Goal: Task Accomplishment & Management: Use online tool/utility

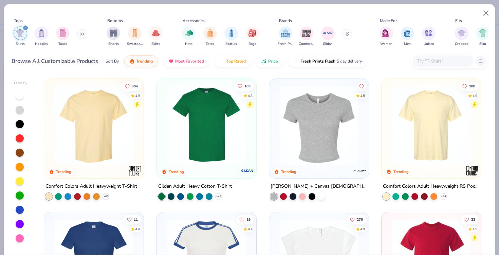
click at [95, 115] on img at bounding box center [94, 125] width 86 height 79
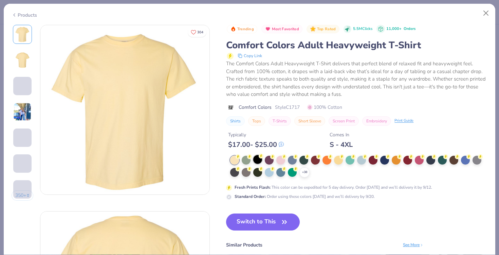
click at [258, 160] on div at bounding box center [257, 159] width 9 height 9
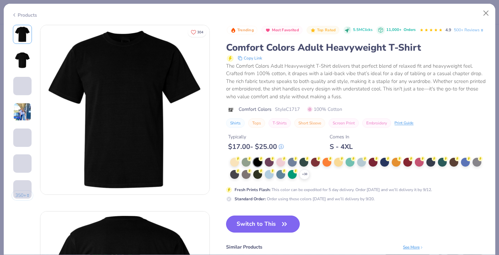
click at [265, 223] on button "Switch to This" at bounding box center [263, 223] width 74 height 17
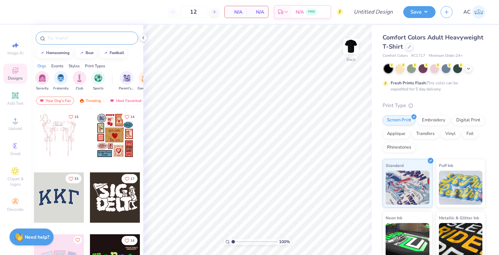
click at [90, 37] on input "text" at bounding box center [90, 38] width 87 height 7
type input "business"
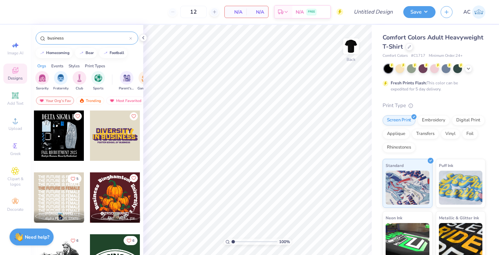
click at [56, 194] on div at bounding box center [59, 197] width 50 height 50
click at [121, 138] on div at bounding box center [115, 135] width 50 height 50
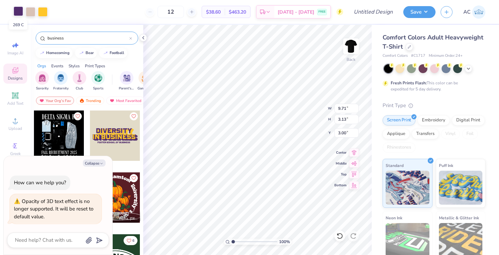
click at [16, 13] on div at bounding box center [19, 11] width 10 height 10
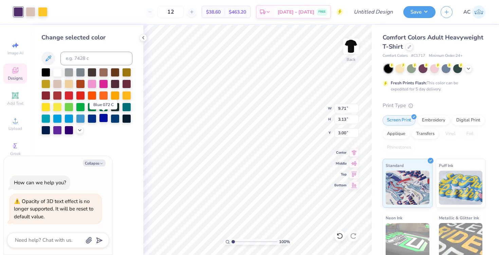
click at [105, 120] on div at bounding box center [103, 117] width 9 height 9
click at [31, 11] on div at bounding box center [31, 11] width 10 height 10
click at [58, 71] on div at bounding box center [57, 71] width 9 height 9
click at [44, 11] on div at bounding box center [43, 11] width 10 height 10
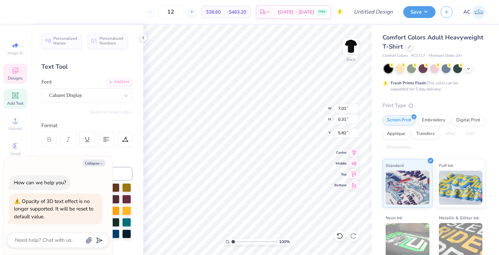
scroll to position [0, 4]
type textarea "x"
type textarea "[PERSON_NAME] SCHOOL OF BUSIESS"
type textarea "x"
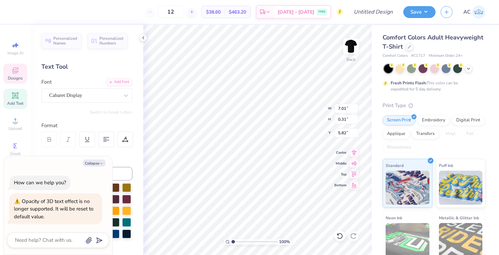
type textarea "[PERSON_NAME] SCHOOL OFESS"
type textarea "x"
type textarea "FO"
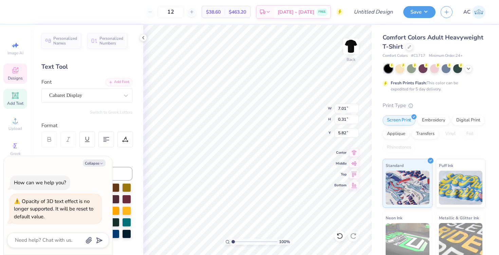
type textarea "x"
type textarea "F"
type textarea "x"
type textarea "B"
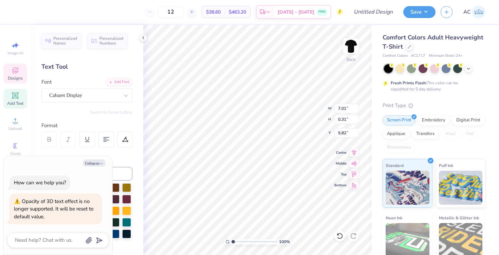
type textarea "x"
type textarea "Be"
type textarea "x"
type textarea "Ben"
type textarea "x"
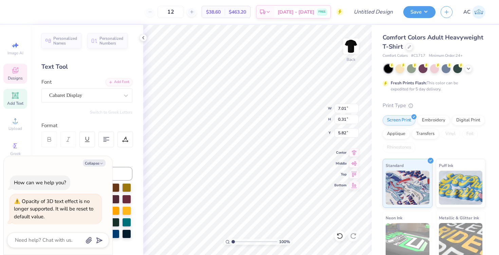
type textarea "Beni"
type textarea "x"
type textarea "Benici"
type textarea "x"
type textarea "Benicia"
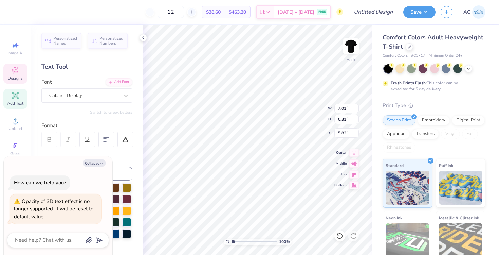
type textarea "x"
type textarea "Benicia"
type textarea "x"
type textarea "[PERSON_NAME]"
type textarea "x"
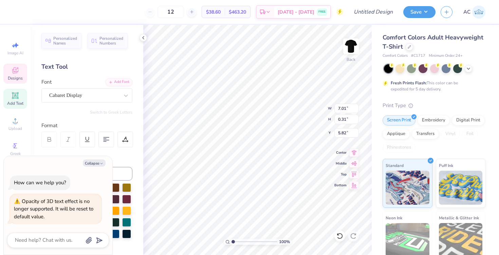
type textarea "Benicia Hi"
type textarea "x"
type textarea "[PERSON_NAME]"
type textarea "x"
type textarea "Benicia High"
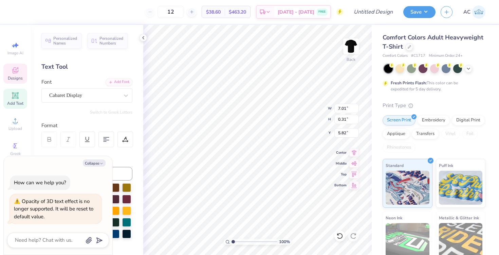
type textarea "x"
type textarea "Benicia High"
type textarea "x"
type textarea "Benicia High S"
type textarea "x"
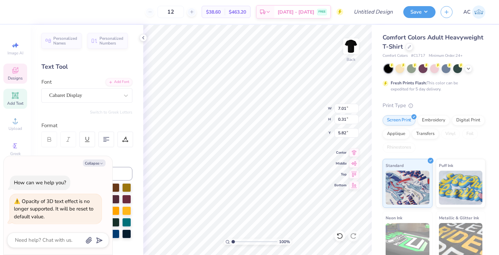
type textarea "Benicia High Sc"
type textarea "x"
type textarea "Benicia High Sch"
type textarea "x"
type textarea "Benicia High Scho"
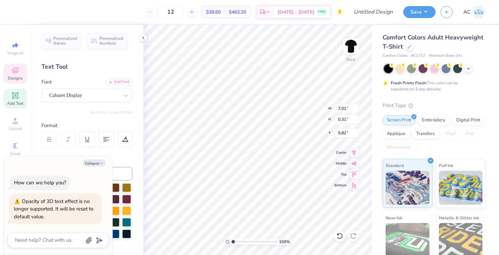
type textarea "x"
type textarea "Benicia High Schoo"
type textarea "x"
type textarea "[GEOGRAPHIC_DATA]"
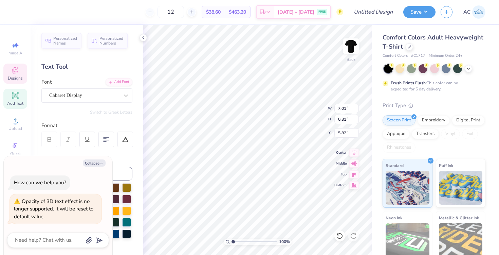
type textarea "x"
type input "9.71"
type input "1.30"
type input "4.30"
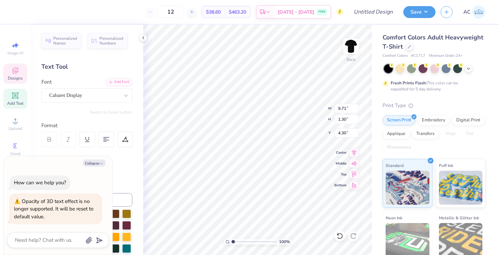
type textarea "x"
type textarea "IN BUS"
type textarea "x"
type textarea "IN BU"
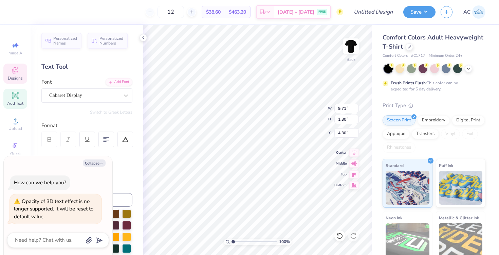
type textarea "x"
type textarea "IN B"
type textarea "x"
type textarea "IN"
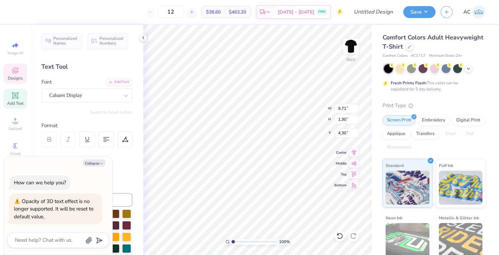
type textarea "x"
type textarea "IN"
type textarea "x"
type textarea "I"
type textarea "x"
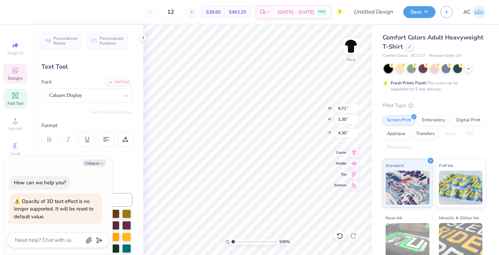
type textarea "x"
type textarea "T"
type textarea "x"
type textarea "Th"
type textarea "x"
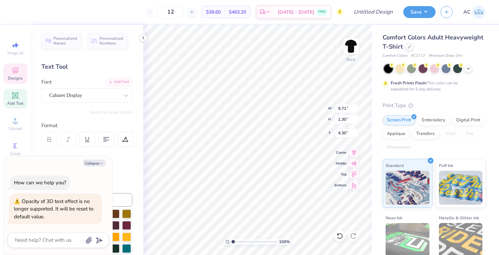
type textarea "The"
type textarea "x"
type textarea "The"
type textarea "x"
type textarea "The P"
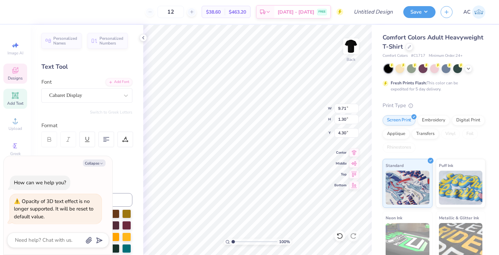
type textarea "x"
type textarea "The Pa"
type textarea "x"
type textarea "The Paw"
type textarea "x"
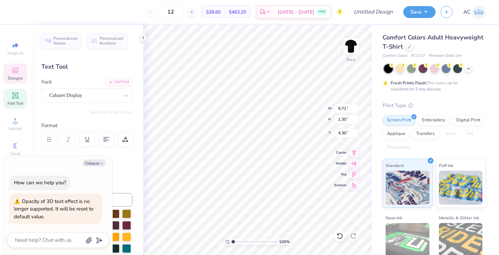
type textarea "The Paw"
type textarea "x"
type textarea "The Paw S"
type textarea "x"
type textarea "The Paw Shop"
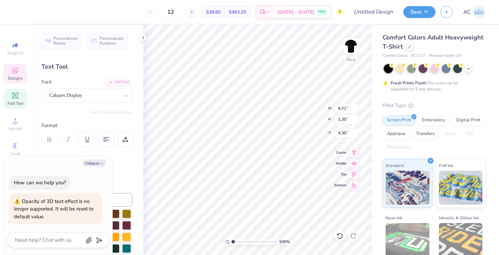
scroll to position [0, 1]
type textarea "x"
type input "8.17"
type input "3.00"
type textarea "x"
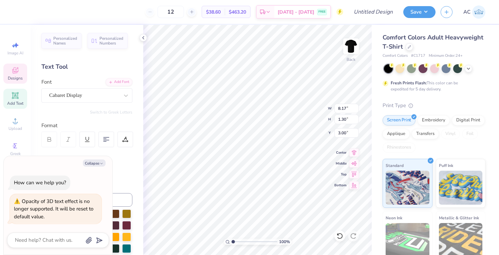
scroll to position [0, 1]
type textarea "DI"
type textarea "x"
type textarea "D"
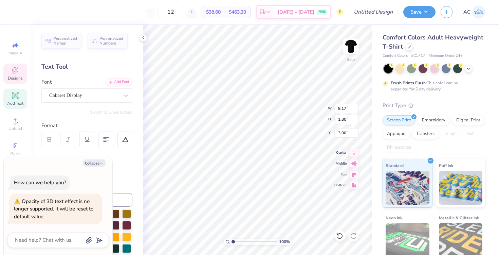
type textarea "x"
type textarea "T"
type textarea "x"
type textarea "Th"
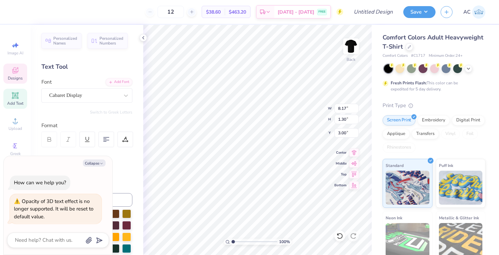
type textarea "x"
type textarea "The"
type textarea "x"
type textarea "The"
type textarea "x"
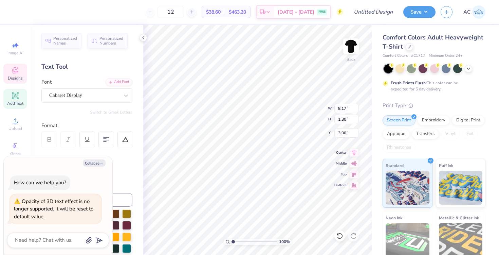
type textarea "The P"
type textarea "x"
type textarea "The Pa"
type textarea "x"
type textarea "The Paw"
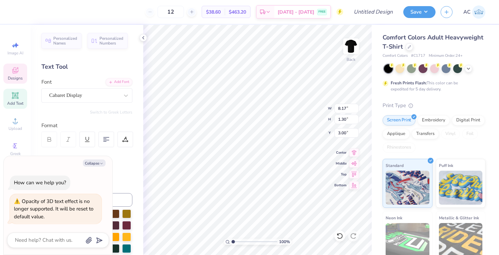
type textarea "x"
type textarea "The Paw"
type textarea "x"
type textarea "The Paw Sh"
type textarea "x"
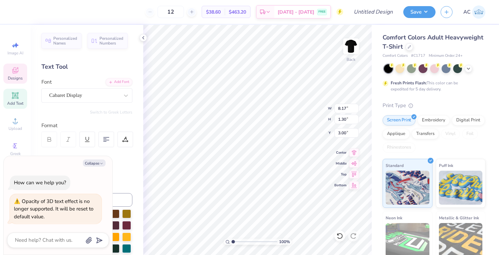
type textarea "The Paw Shop"
type textarea "x"
type input "3.00"
click at [92, 162] on button "Collapse" at bounding box center [94, 162] width 23 height 7
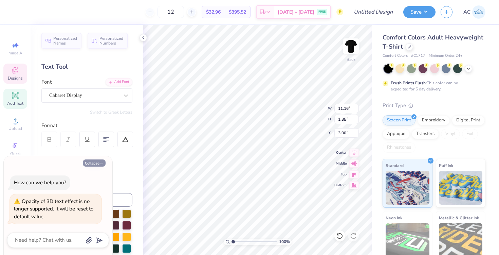
type textarea "x"
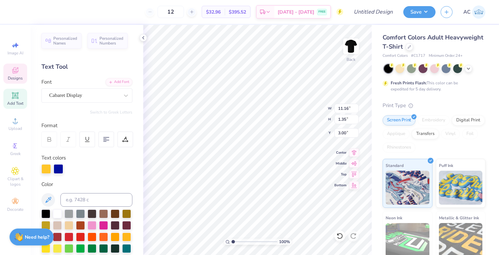
type input "12.32"
type input "1.49"
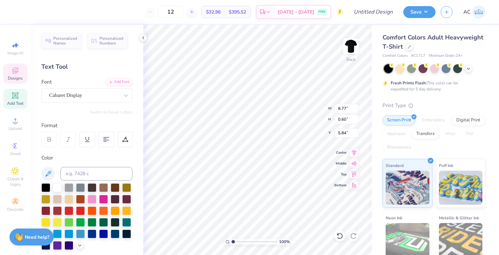
type input "8.77"
type input "0.60"
type input "5.97"
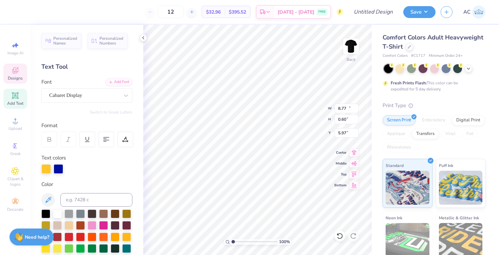
type input "12.32"
type input "1.49"
type input "4.21"
type input "4.13"
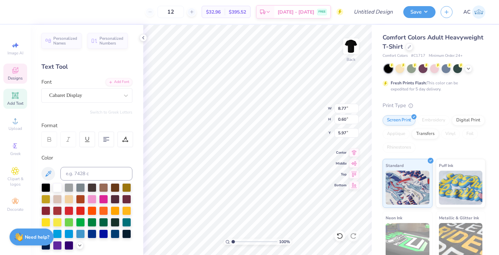
type input "5.96"
click at [467, 69] on icon at bounding box center [468, 67] width 5 height 5
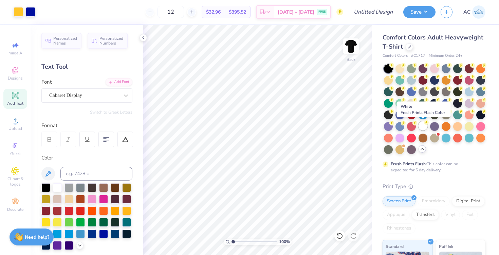
click at [425, 125] on div at bounding box center [423, 125] width 9 height 9
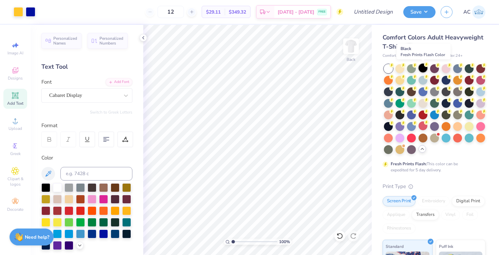
click at [424, 67] on div at bounding box center [423, 67] width 9 height 9
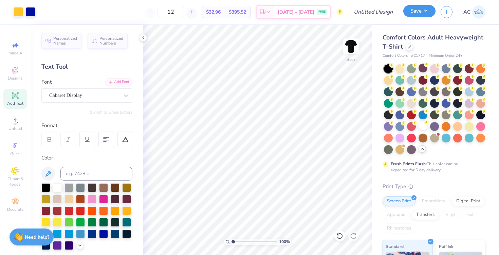
click at [417, 13] on button "Save" at bounding box center [419, 11] width 32 height 12
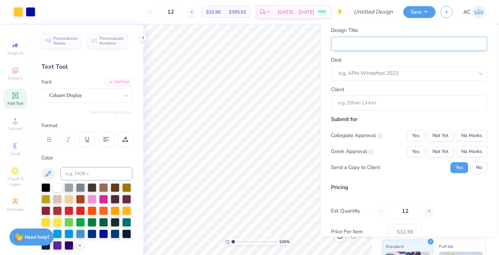
click at [394, 41] on input "Design Title" at bounding box center [409, 43] width 156 height 15
type input "P"
type input "Pa"
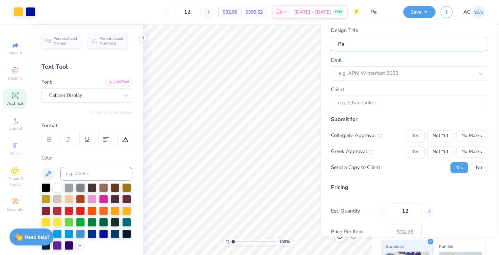
type input "Paw"
type input "PawS"
type input "PawSh"
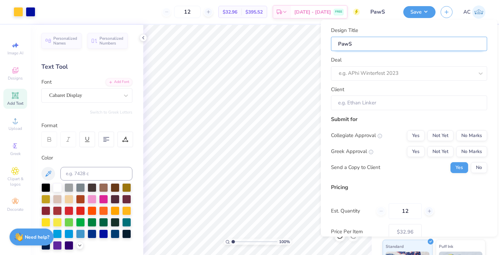
type input "PawSh"
type input "PawSho"
type input "PawShop"
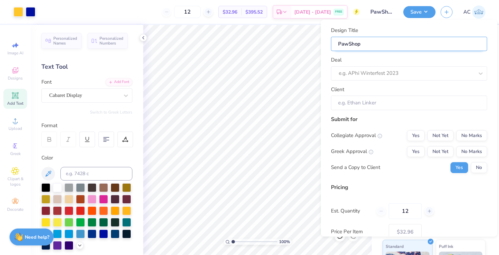
type input "PawShop"
type input "PawShop E"
type input "PawShop Ex"
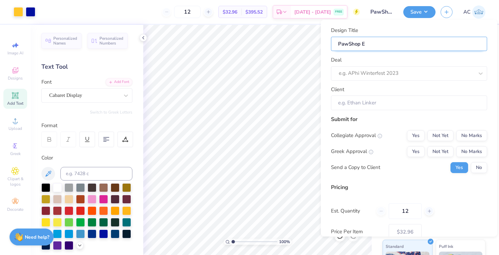
type input "PawShop Ex"
type input "PawShop Exa"
type input "PawShop Exam"
type input "PawShop Examp"
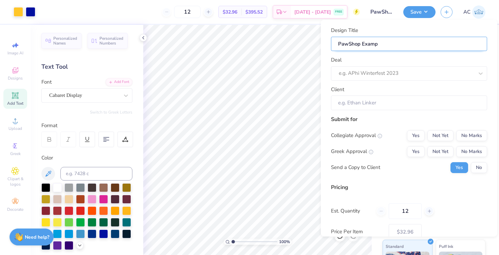
type input "PawShop Exampl"
type input "PawShop Example"
type input "PawShop Exampl"
type input "PawShop Examp"
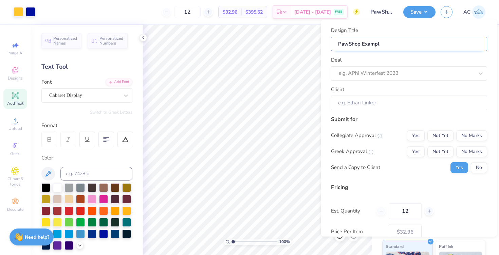
type input "PawShop Examp"
type input "PawShop Exam"
type input "PawShop Exa"
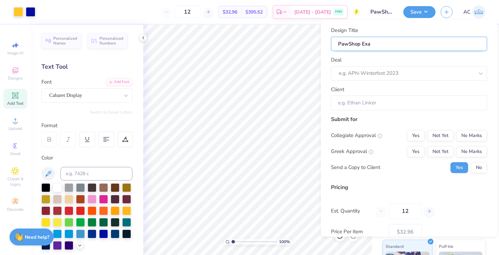
type input "PawShop Ex"
type input "PawShop E"
type input "PawShop"
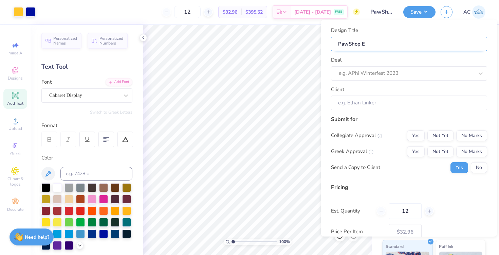
type input "PawShop"
type input "PawShop S"
type input "PawShop Sa"
type input "PawShop [PERSON_NAME]"
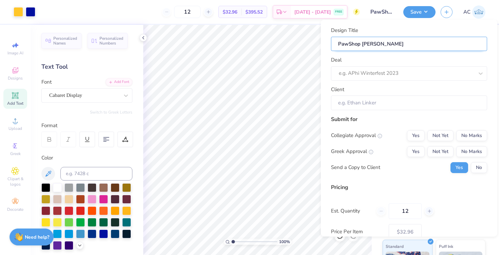
type input "PawShop Samp"
type input "PawShop Sampl"
type input "PawShop Sample"
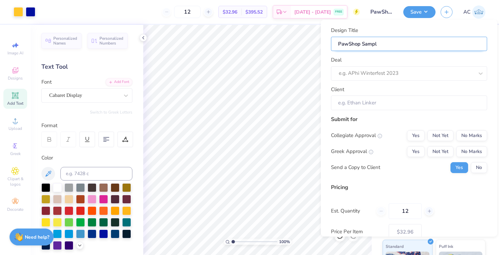
type input "PawShop Sample"
type input "PawShop Sample 1"
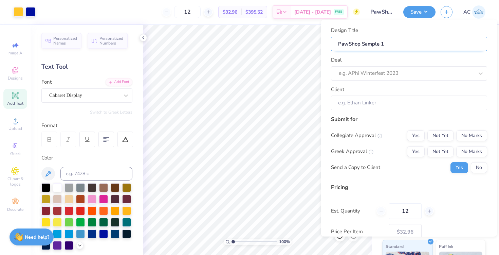
click at [350, 43] on input "PawShop Sample 1" at bounding box center [409, 43] width 156 height 15
type input "PawS hop Sample 1"
type input "PawShop Sample 1"
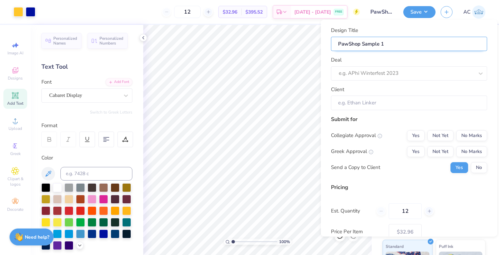
type input "Pawhop Sample 1"
type input "Paw hop Sample 1"
type input "Paw Shop Sample 1"
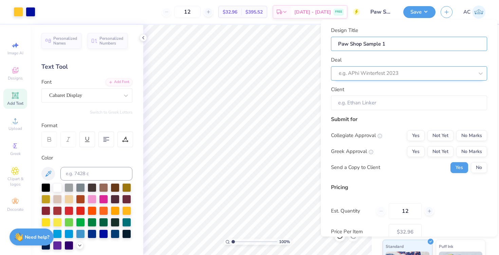
type input "Paw Shop Sample 1"
click at [353, 76] on div at bounding box center [406, 73] width 135 height 9
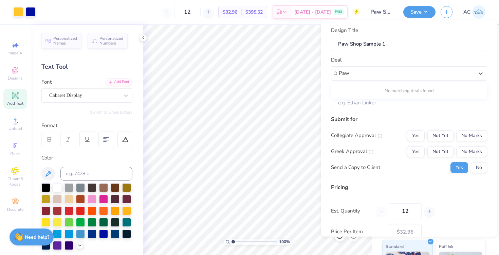
type input "Paw"
type input "p"
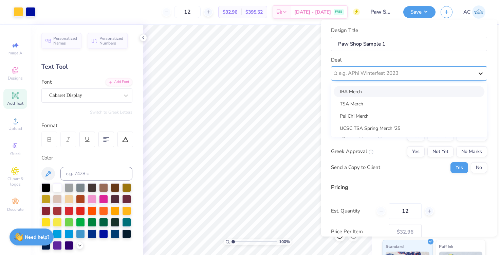
click at [480, 73] on icon at bounding box center [481, 73] width 4 height 2
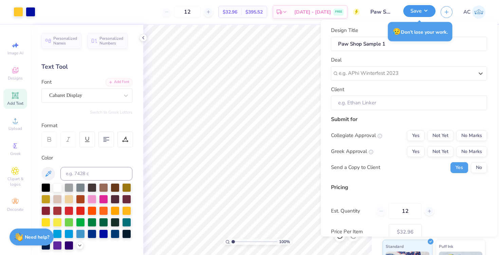
click at [416, 13] on button "Save" at bounding box center [419, 11] width 32 height 12
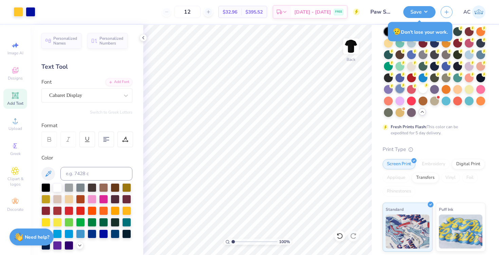
scroll to position [0, 0]
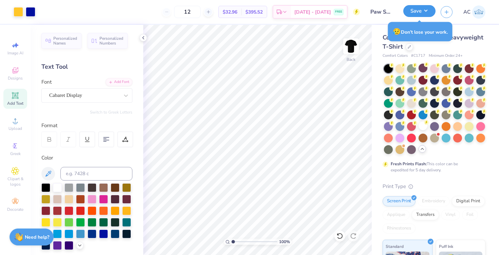
click at [420, 11] on button "Save" at bounding box center [419, 11] width 32 height 12
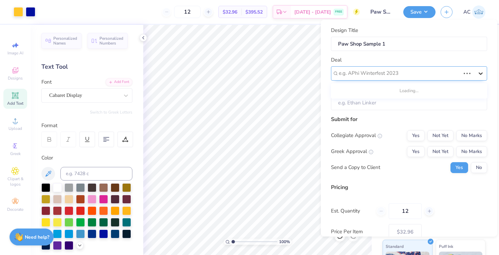
click at [480, 73] on icon at bounding box center [481, 73] width 4 height 2
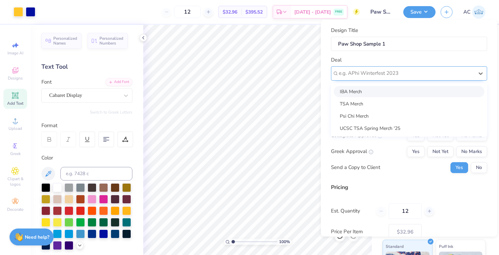
click at [474, 73] on div "e.g. APhi Winterfest 2023" at bounding box center [406, 73] width 136 height 11
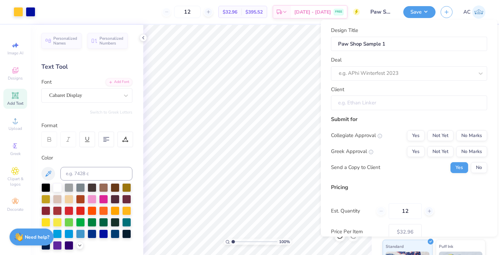
click at [431, 100] on input "Client" at bounding box center [409, 102] width 156 height 15
